Goal: Task Accomplishment & Management: Manage account settings

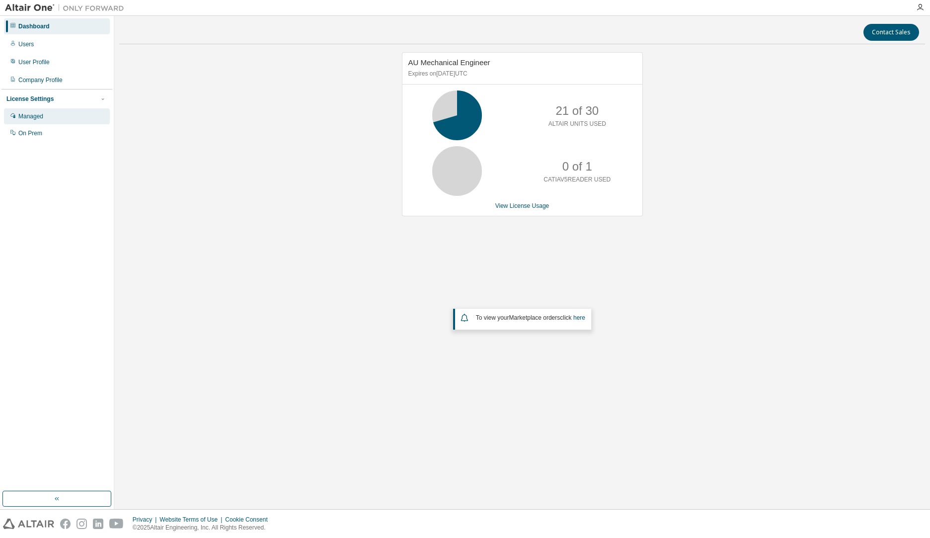
click at [41, 121] on div "Managed" at bounding box center [57, 116] width 106 height 16
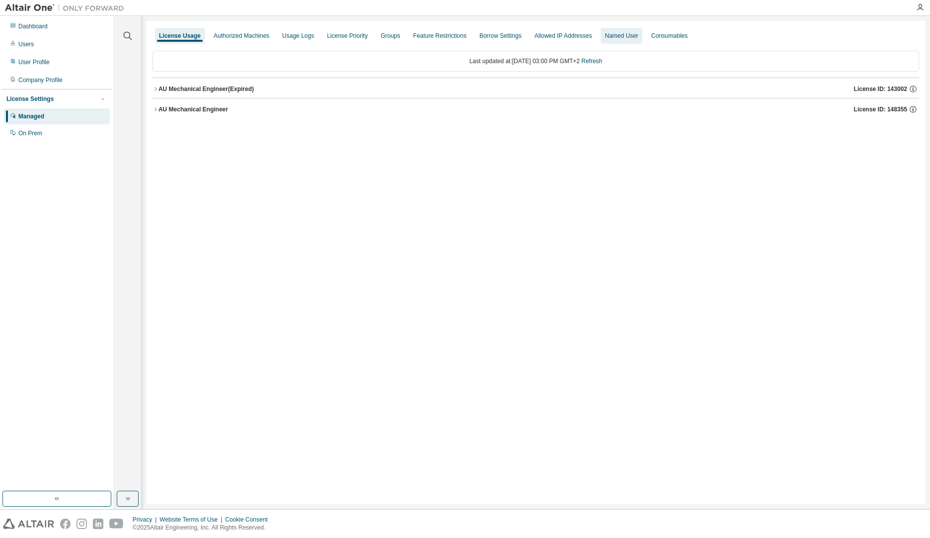
click at [605, 39] on div "Named User" at bounding box center [621, 36] width 33 height 8
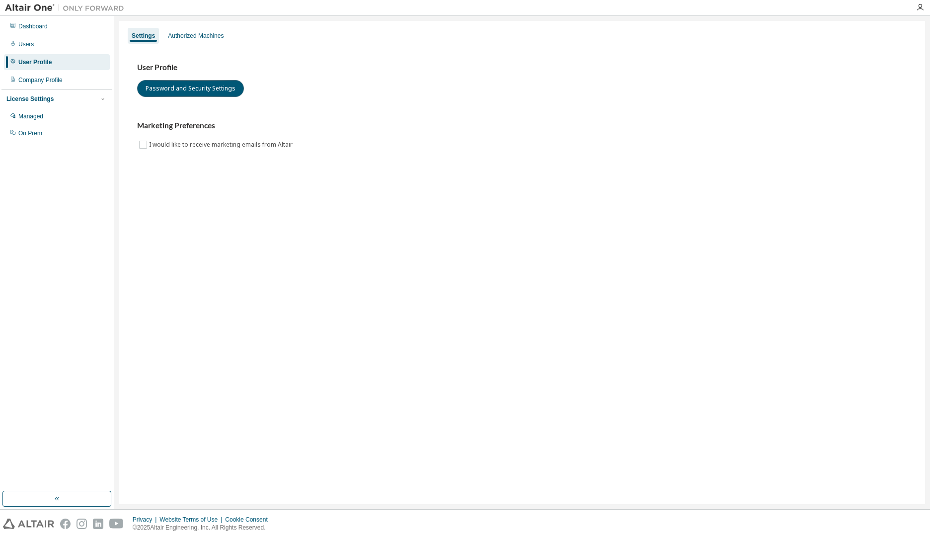
drag, startPoint x: 173, startPoint y: 90, endPoint x: 181, endPoint y: 164, distance: 74.4
click at [181, 164] on div "User Profile Password and Security Settings Marketing Preferences I would like …" at bounding box center [522, 113] width 794 height 136
click at [183, 93] on button "Password and Security Settings" at bounding box center [190, 88] width 107 height 17
